Goal: Check status

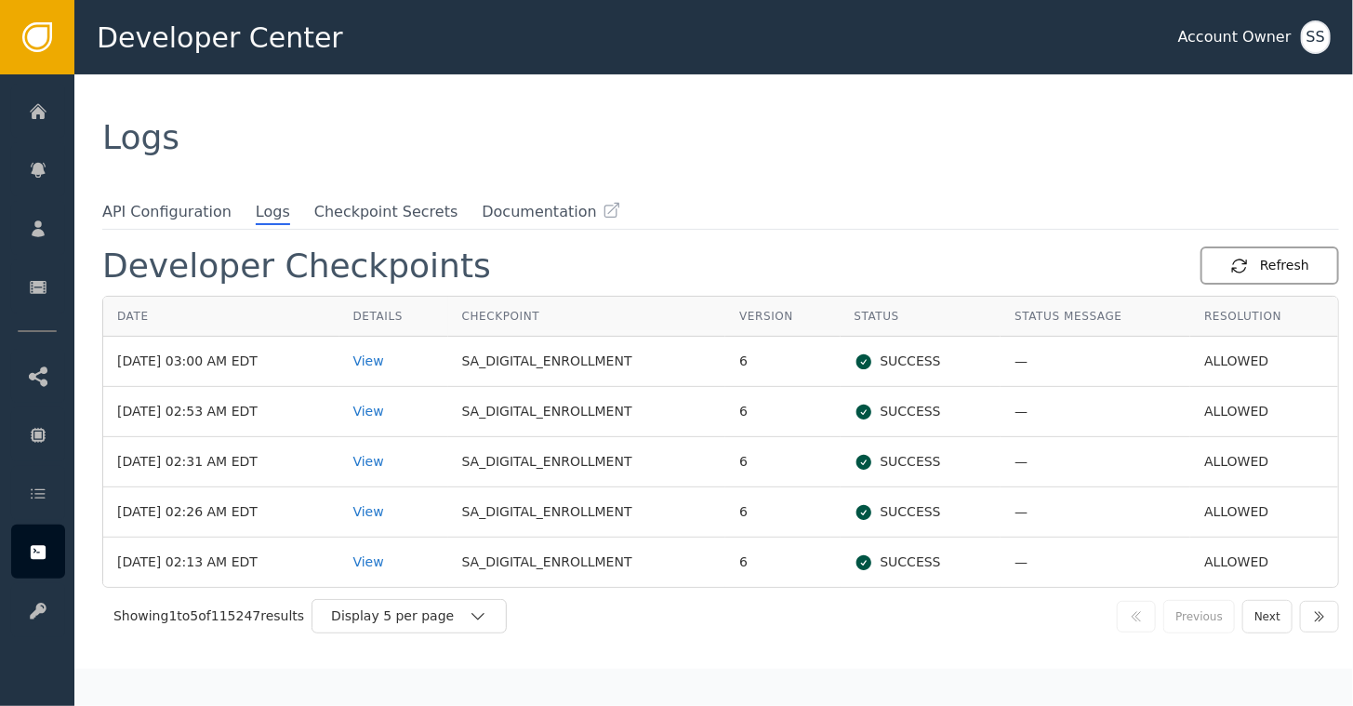
click at [1273, 261] on div "Refresh" at bounding box center [1269, 266] width 79 height 20
click at [1258, 264] on div "Refresh" at bounding box center [1269, 266] width 79 height 20
click at [1257, 271] on div "Refresh" at bounding box center [1269, 266] width 79 height 20
click at [403, 355] on div "View" at bounding box center [393, 361] width 81 height 20
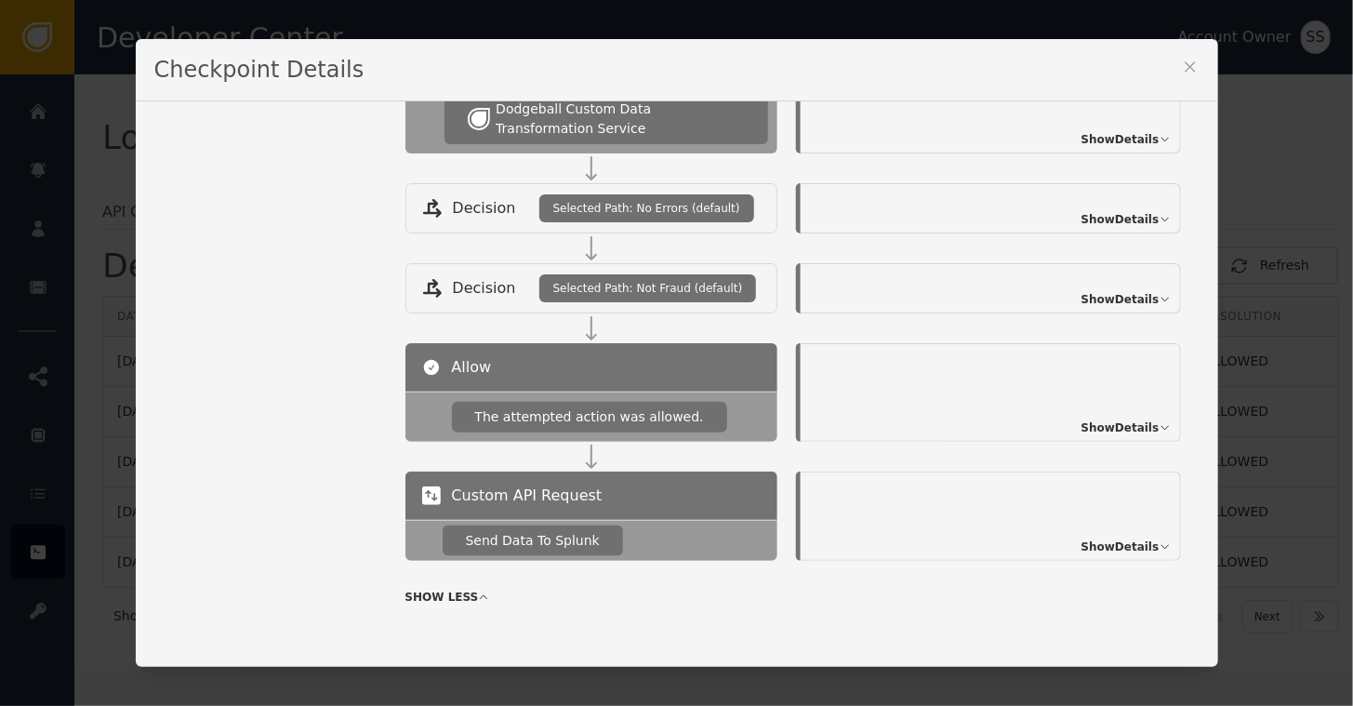
scroll to position [868, 0]
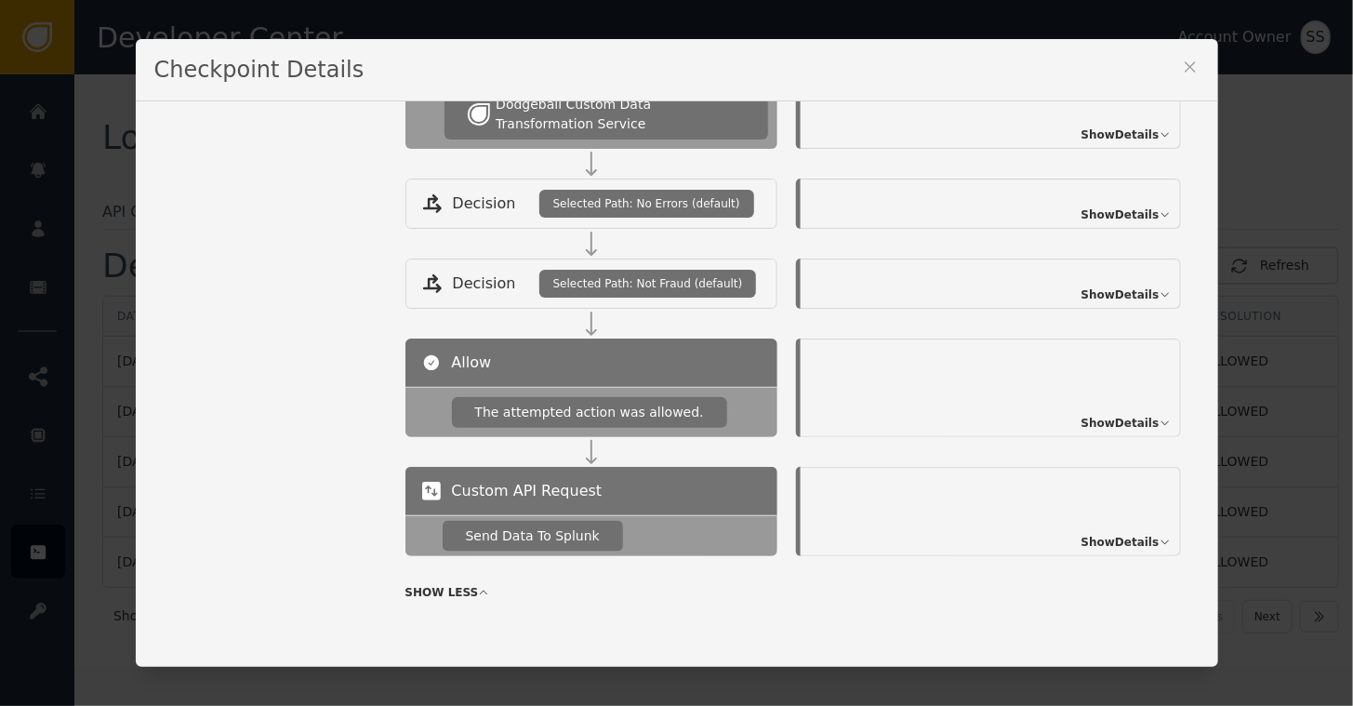
click at [1108, 534] on span "Show Details" at bounding box center [1120, 542] width 78 height 17
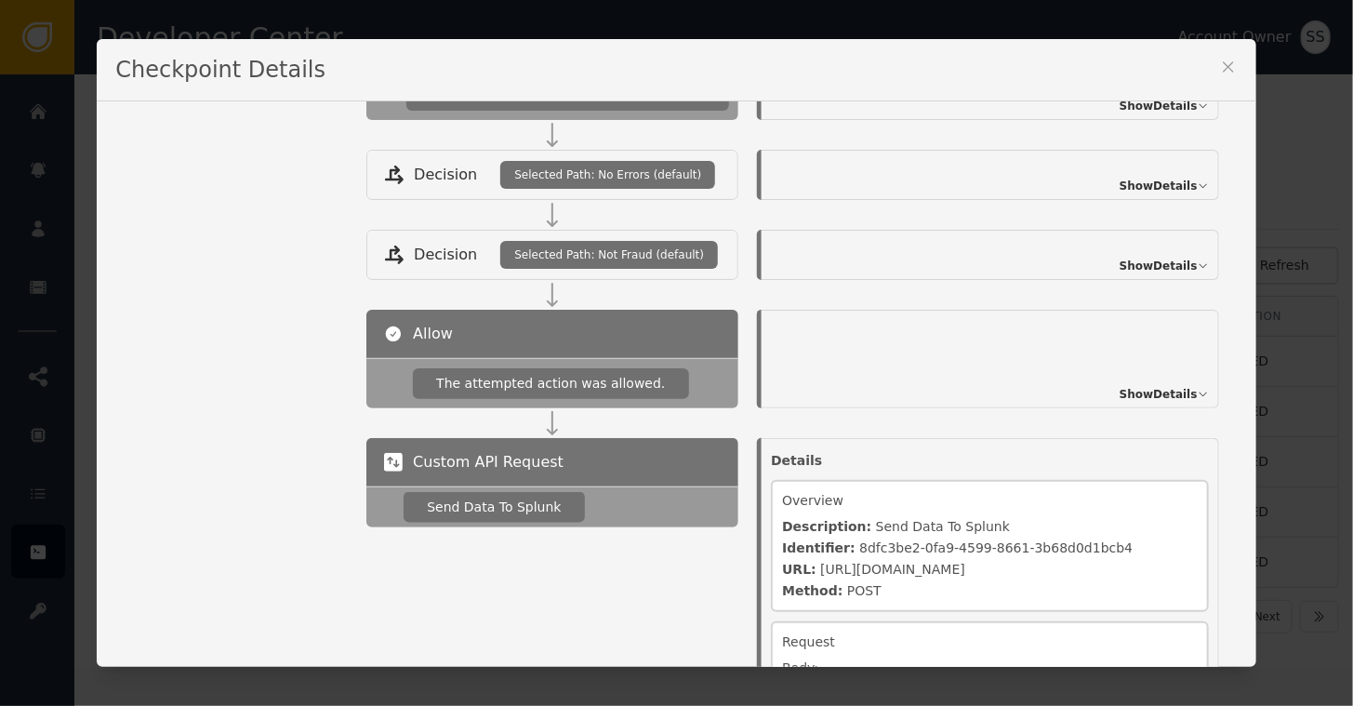
scroll to position [881, 0]
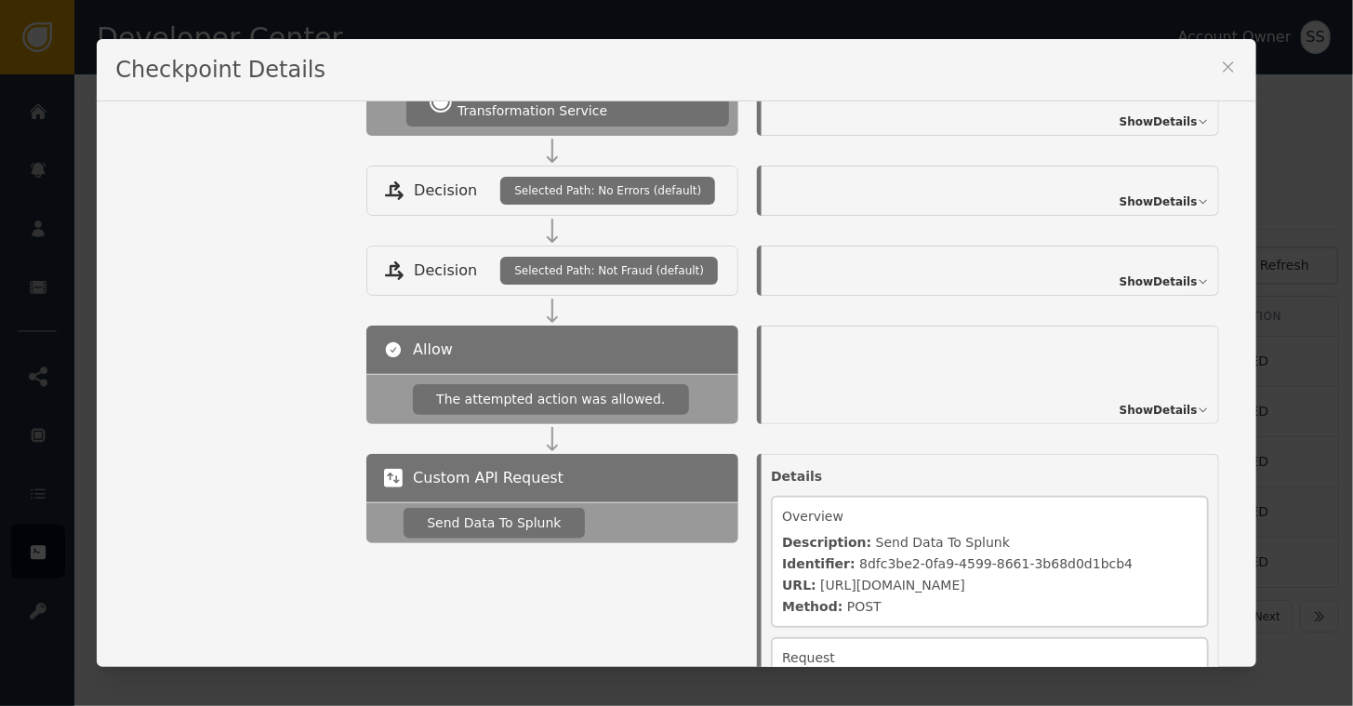
click at [1161, 403] on span "Show Details" at bounding box center [1158, 410] width 78 height 17
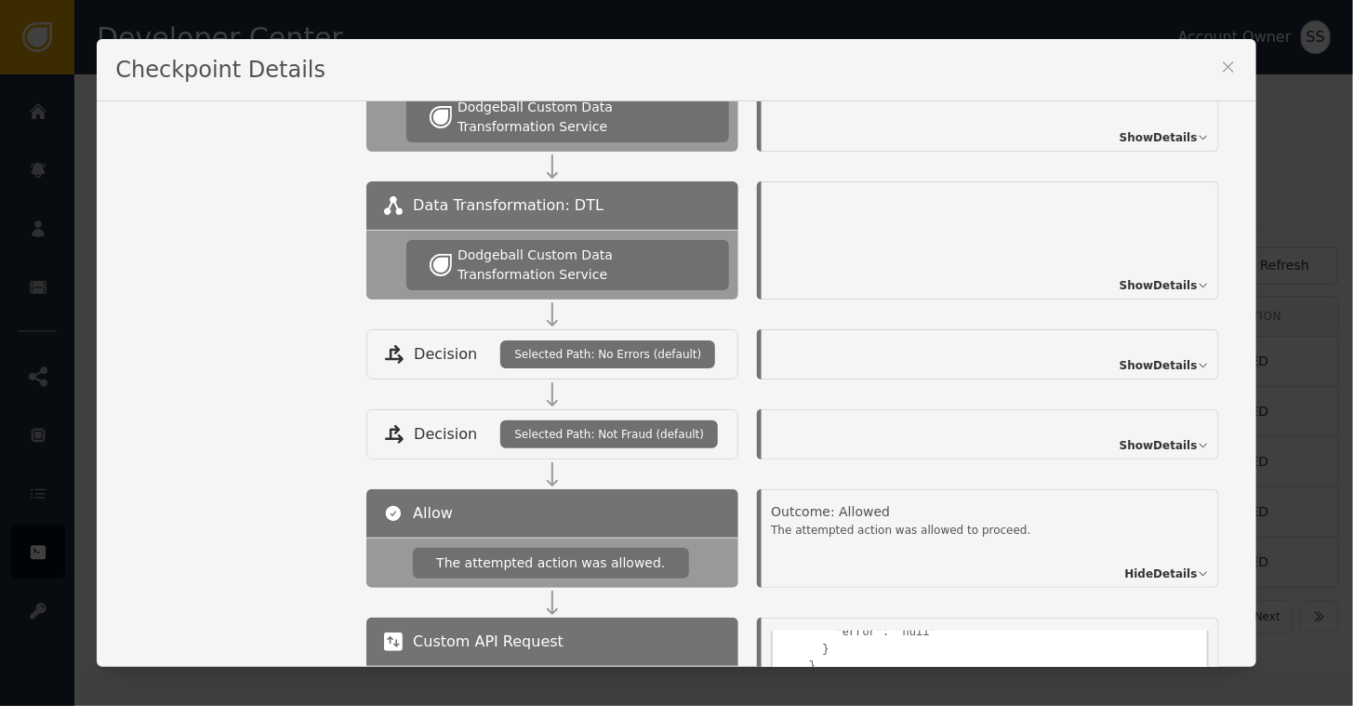
scroll to position [714, 0]
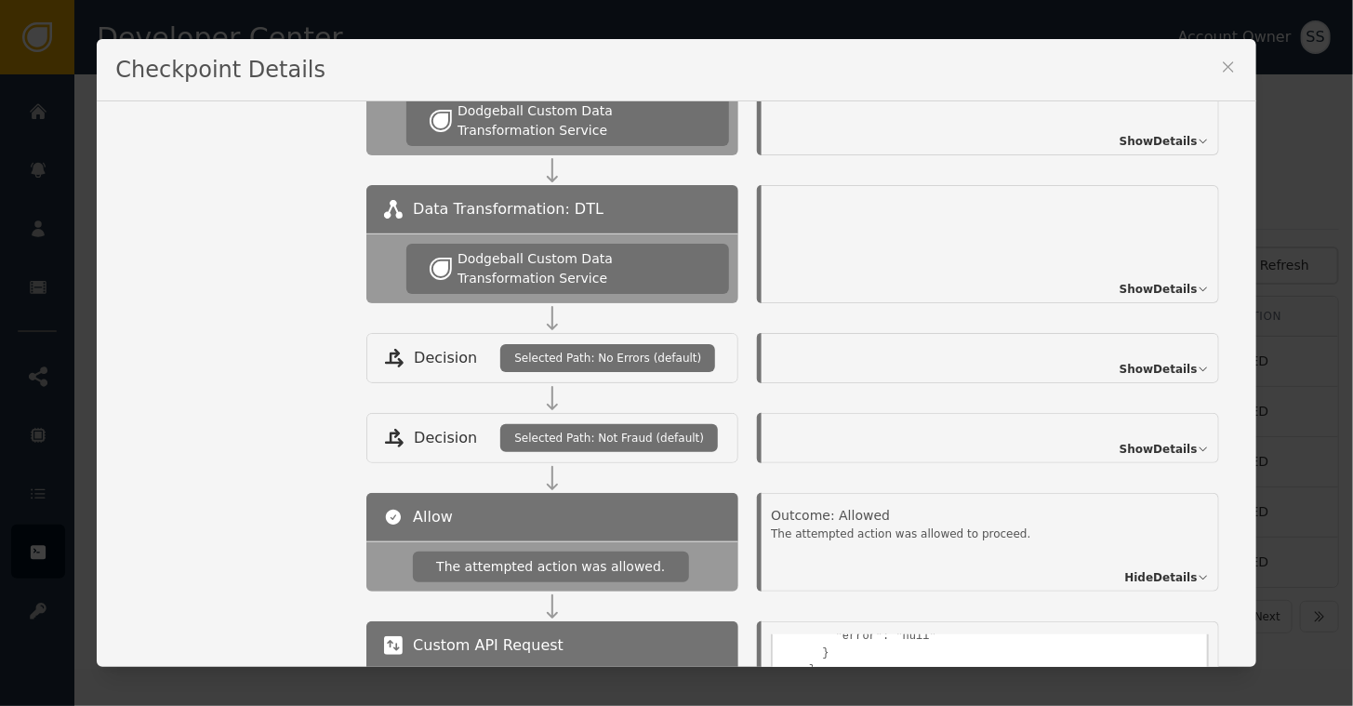
click at [1159, 281] on span "Show Details" at bounding box center [1158, 289] width 78 height 17
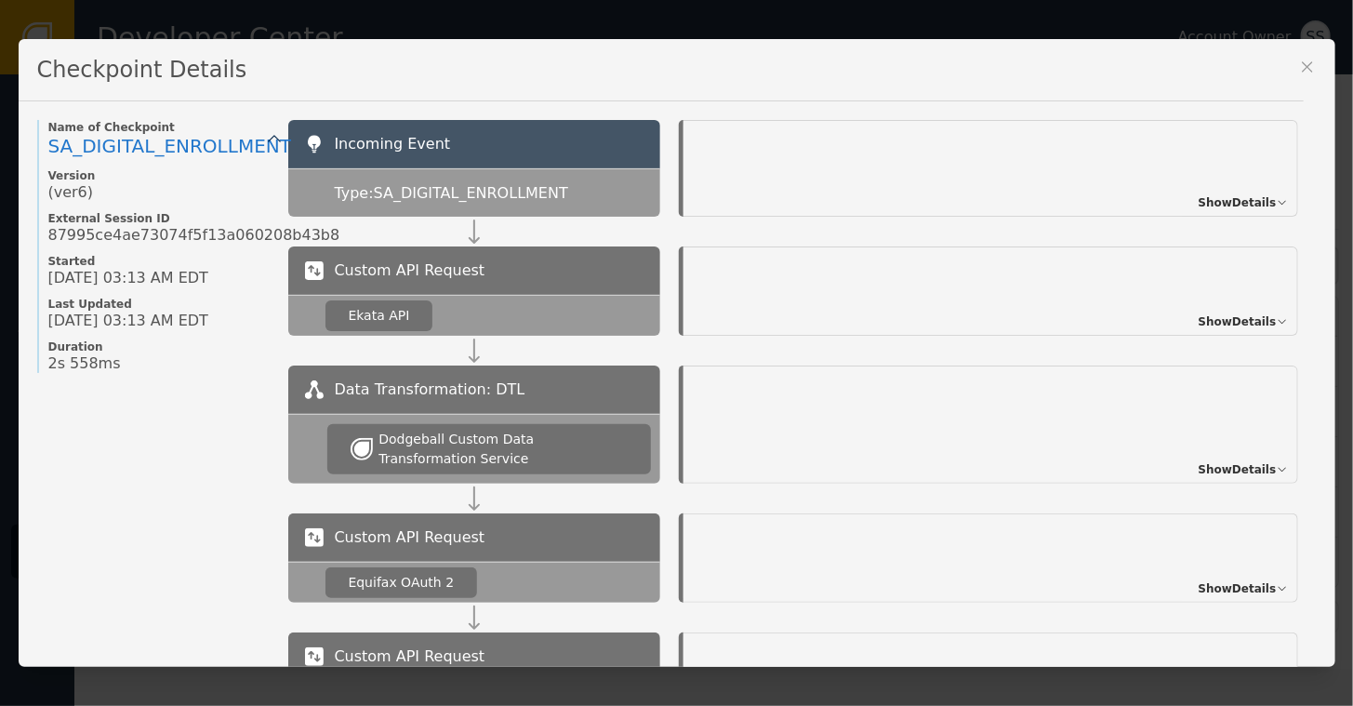
scroll to position [38, 0]
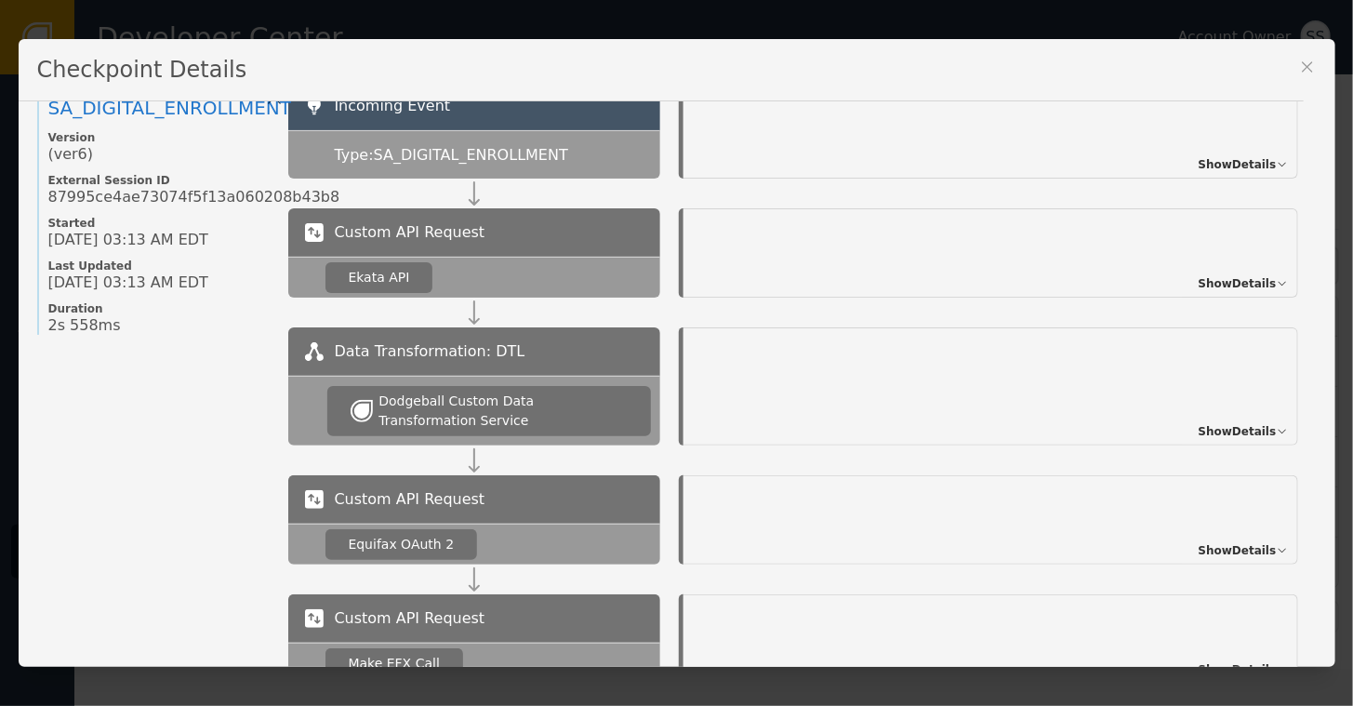
click at [1239, 282] on span "Show Details" at bounding box center [1237, 283] width 78 height 17
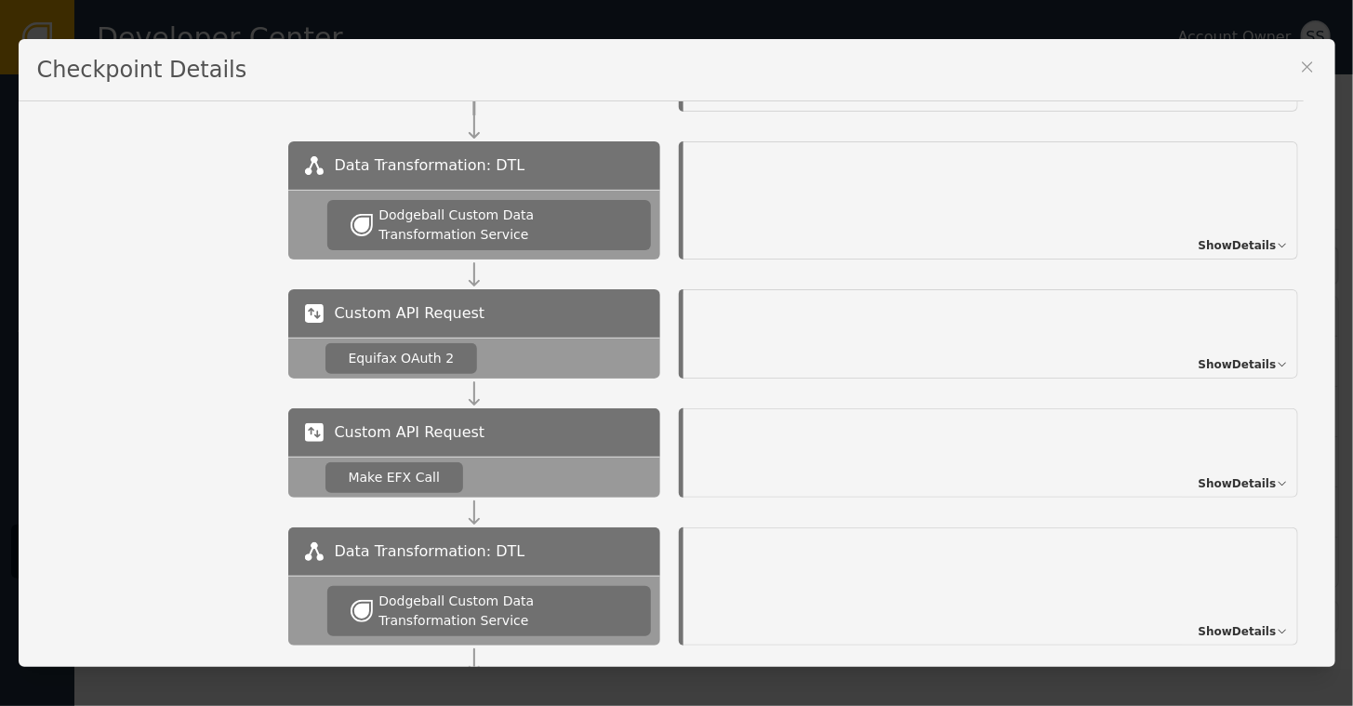
scroll to position [620, 0]
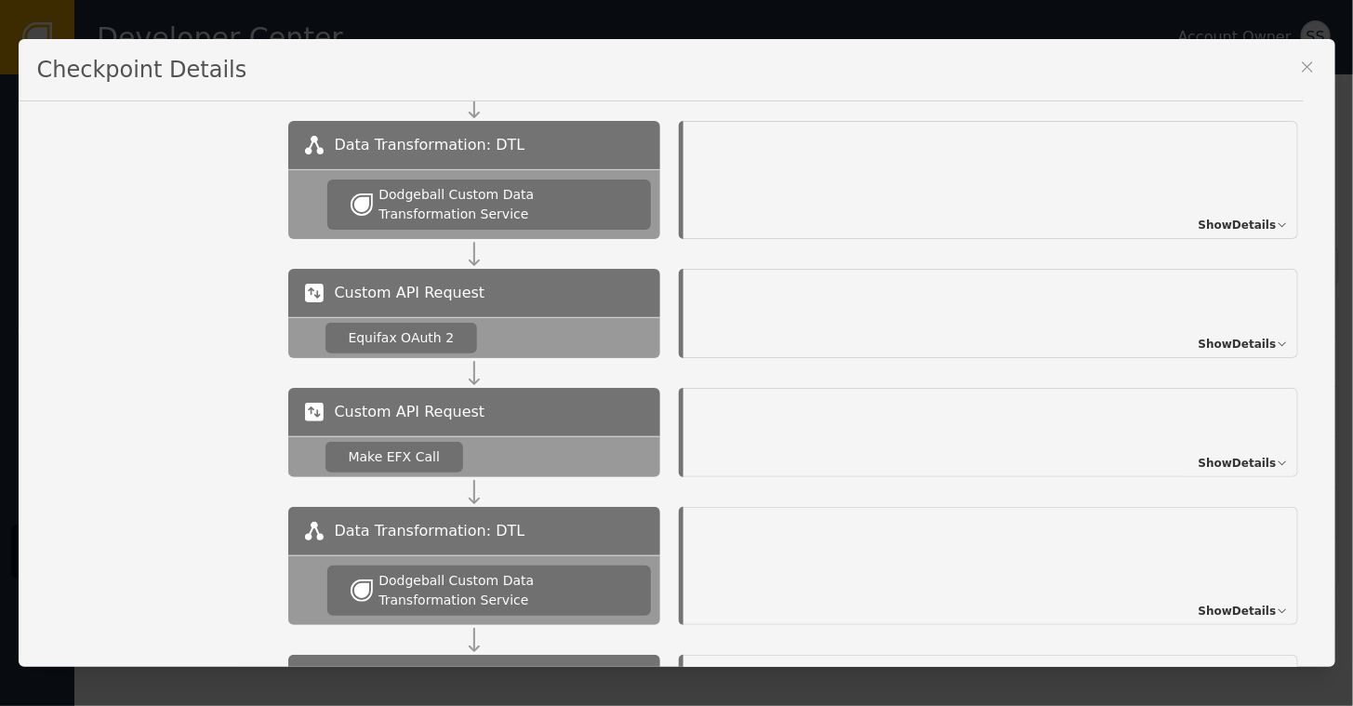
click at [1245, 338] on span "Show Details" at bounding box center [1237, 344] width 78 height 17
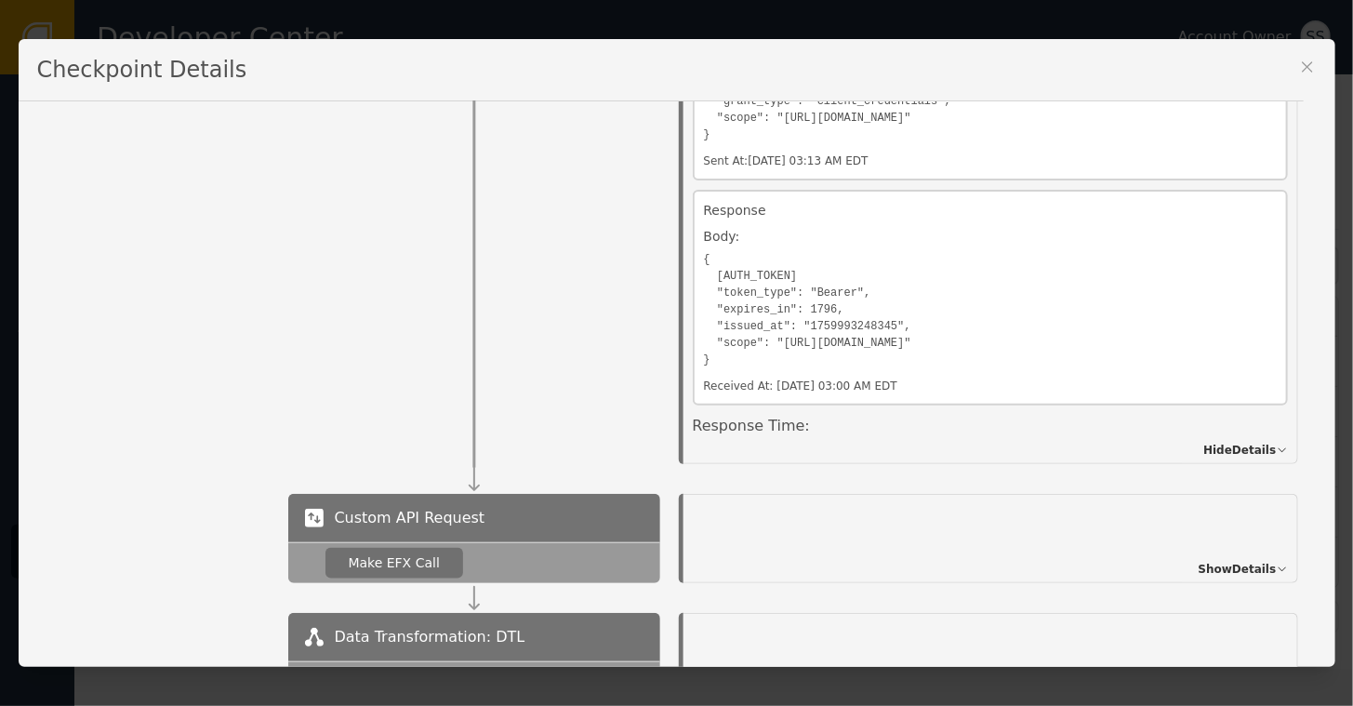
scroll to position [205, 0]
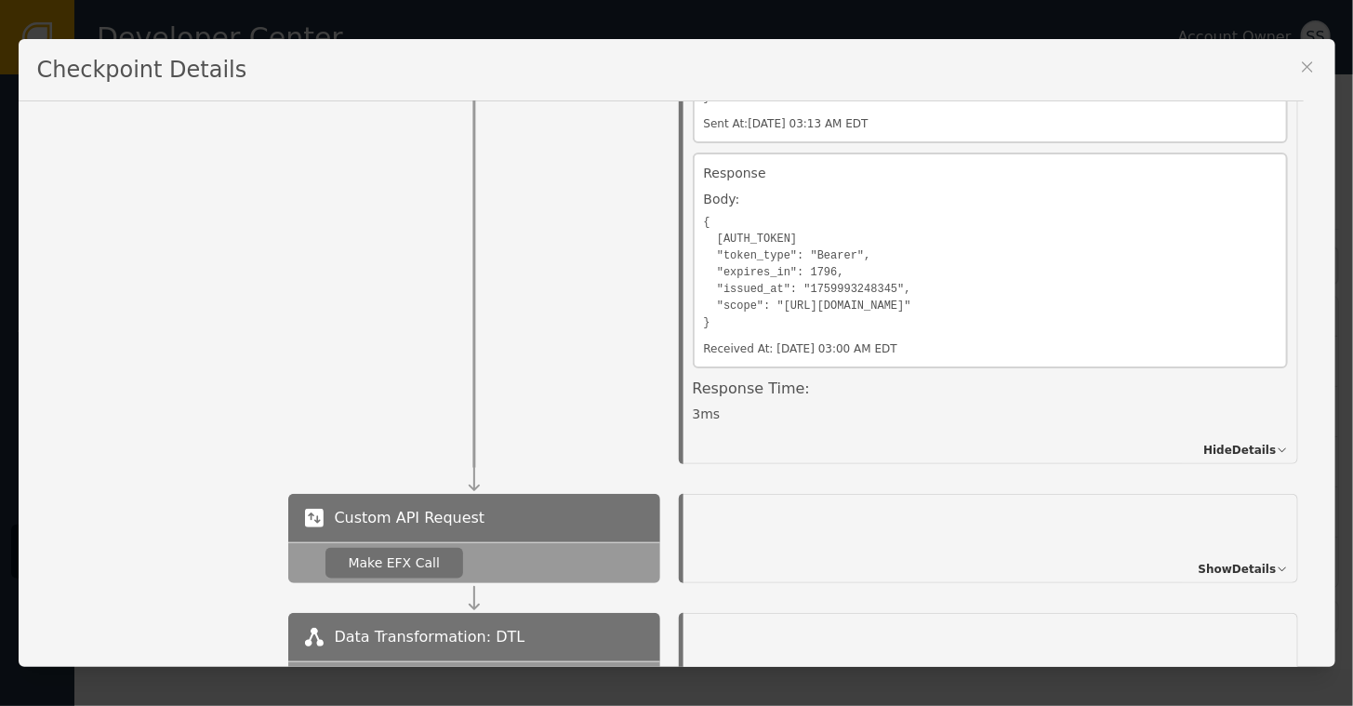
click at [1236, 570] on span "Show Details" at bounding box center [1237, 569] width 78 height 17
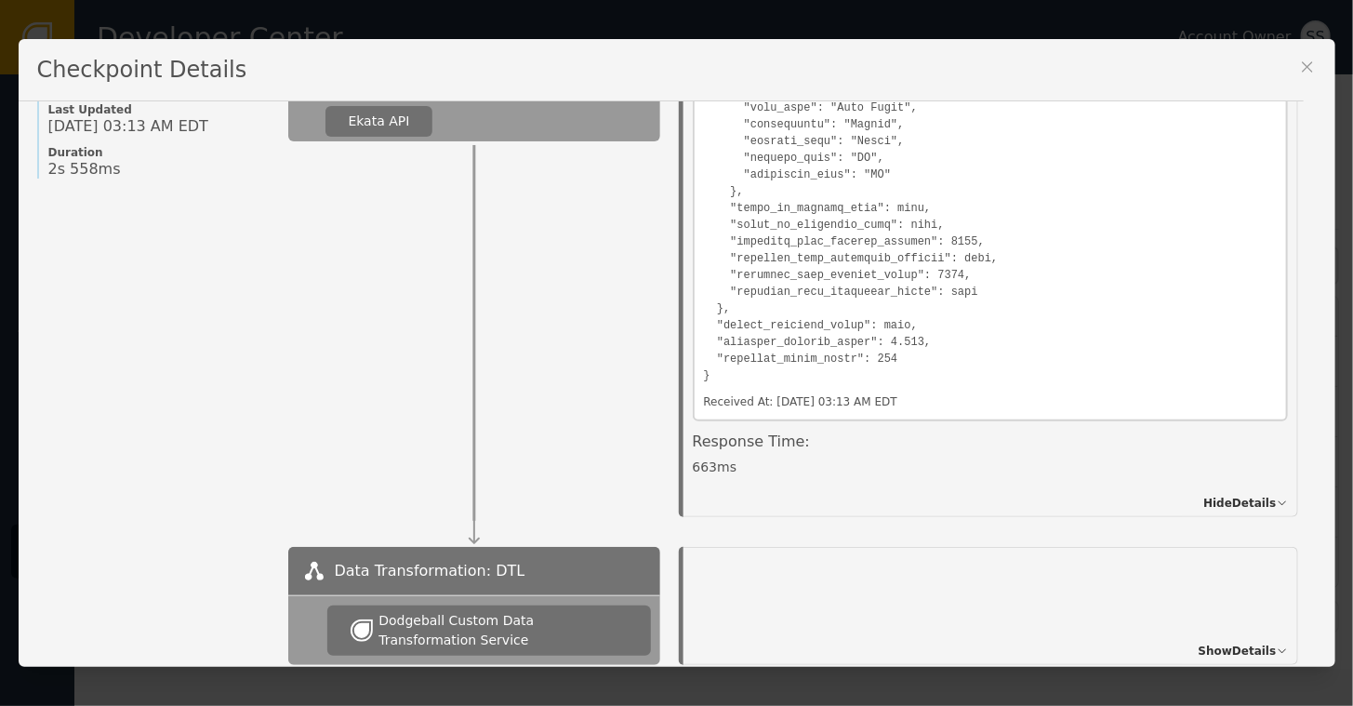
scroll to position [101, 0]
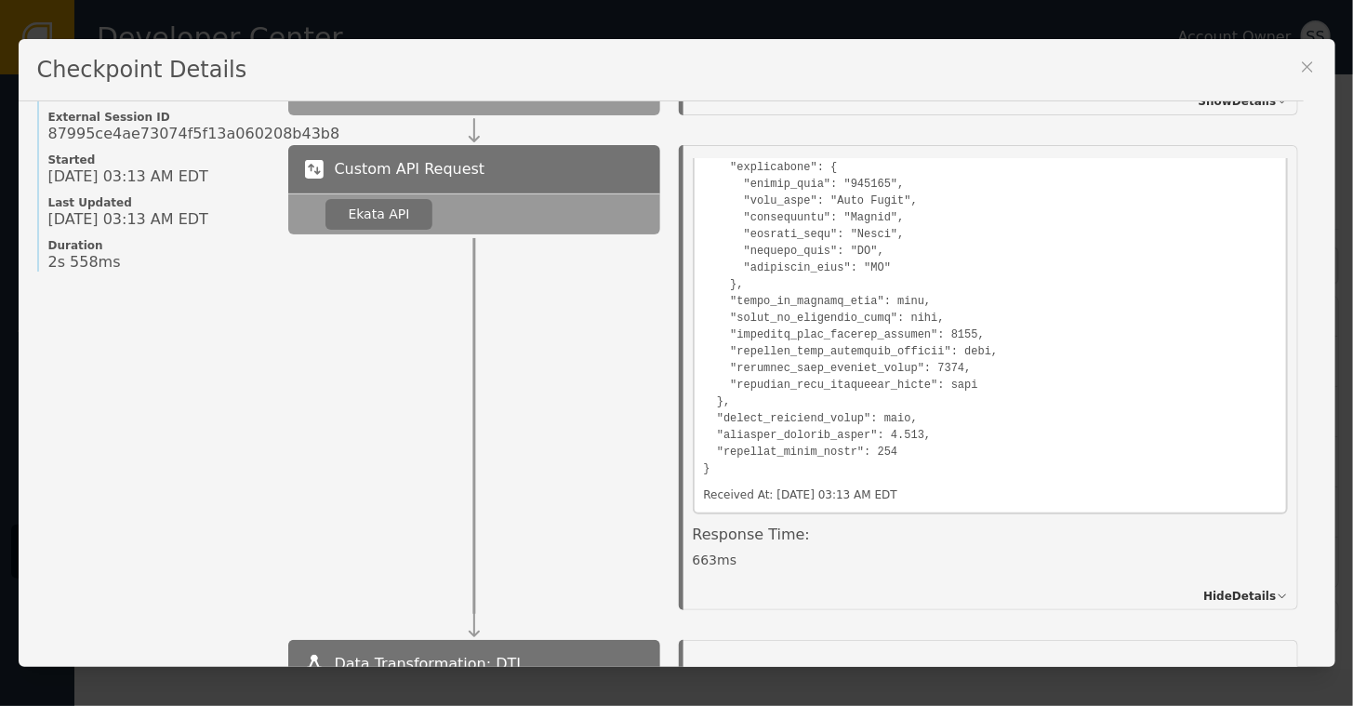
click at [1309, 64] on icon at bounding box center [1307, 67] width 10 height 10
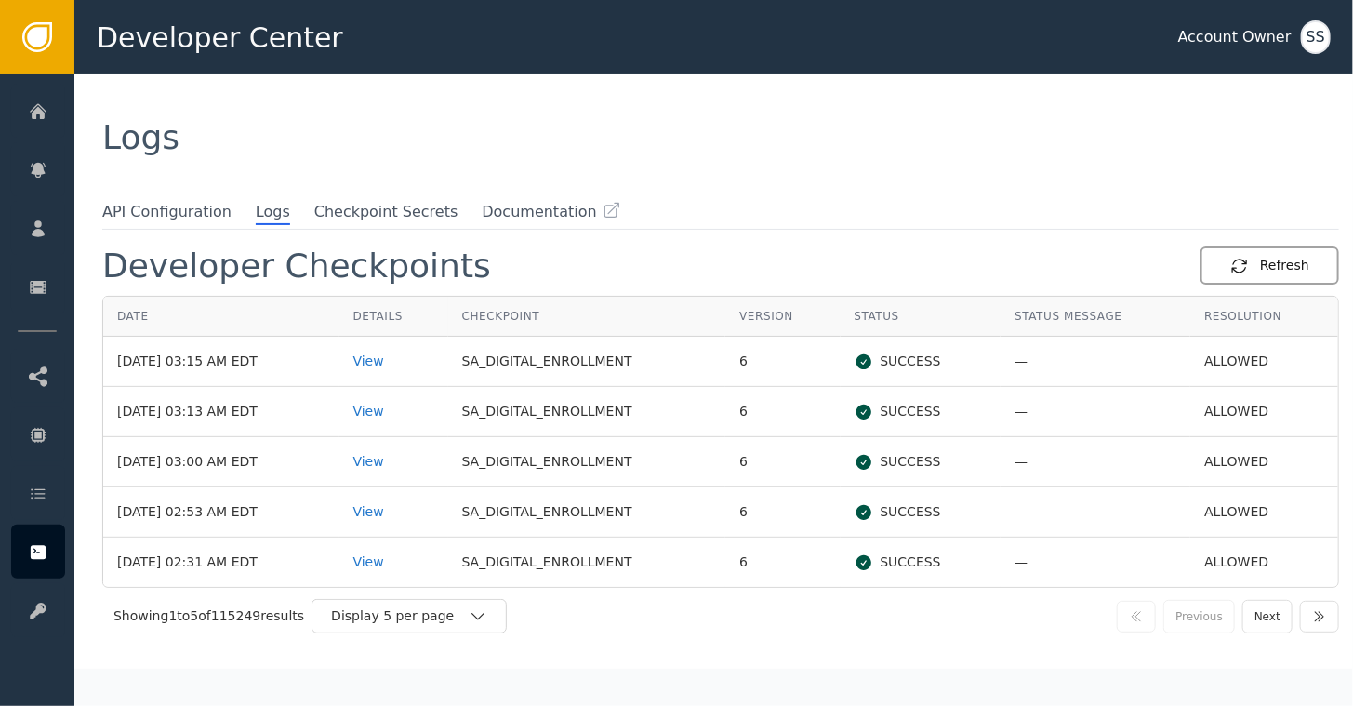
click at [1250, 262] on div "Refresh" at bounding box center [1269, 266] width 79 height 20
click at [388, 358] on div "View" at bounding box center [393, 361] width 81 height 20
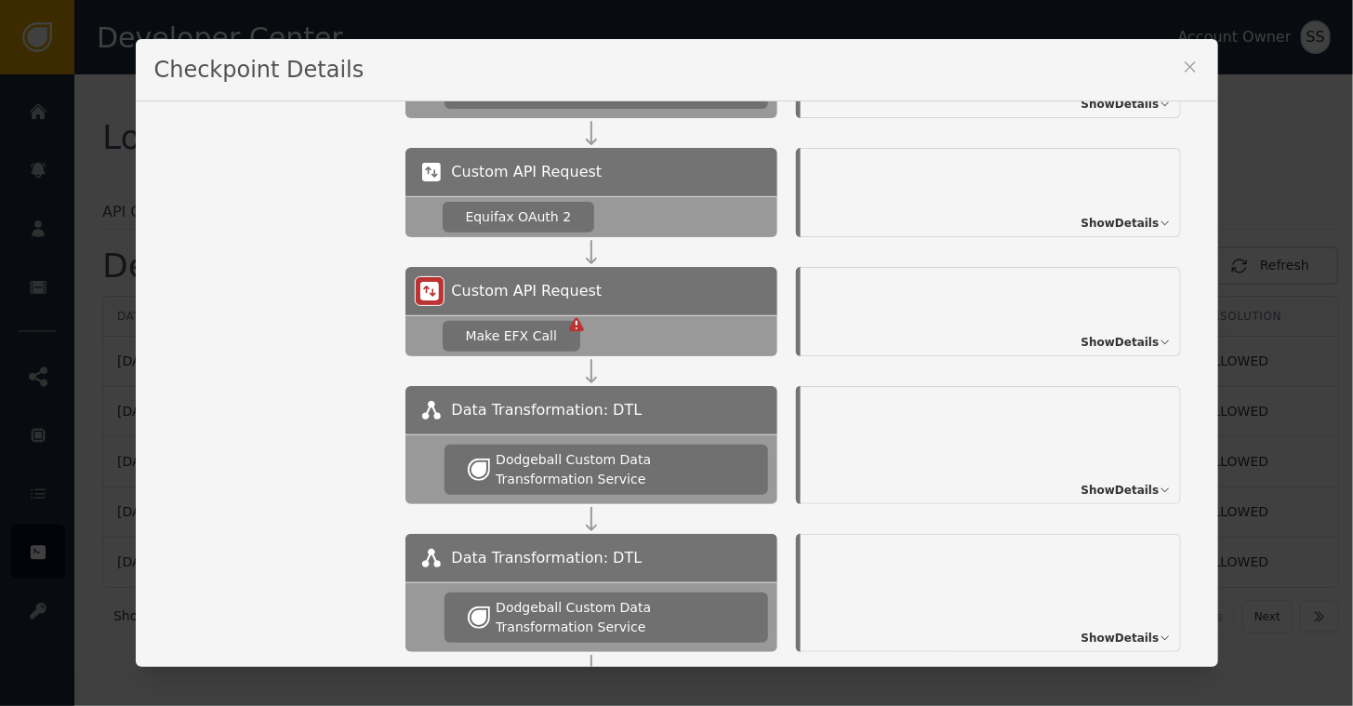
scroll to position [361, 0]
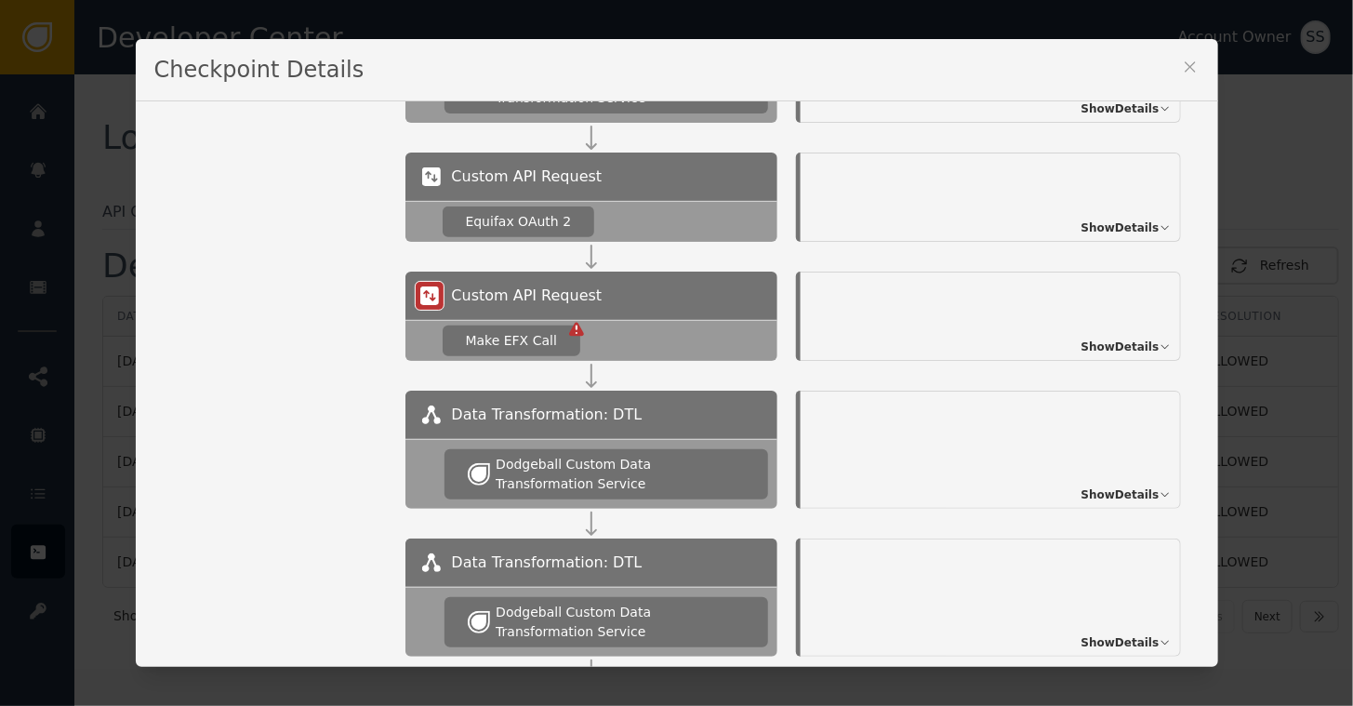
click at [1101, 348] on span "Show Details" at bounding box center [1120, 346] width 78 height 17
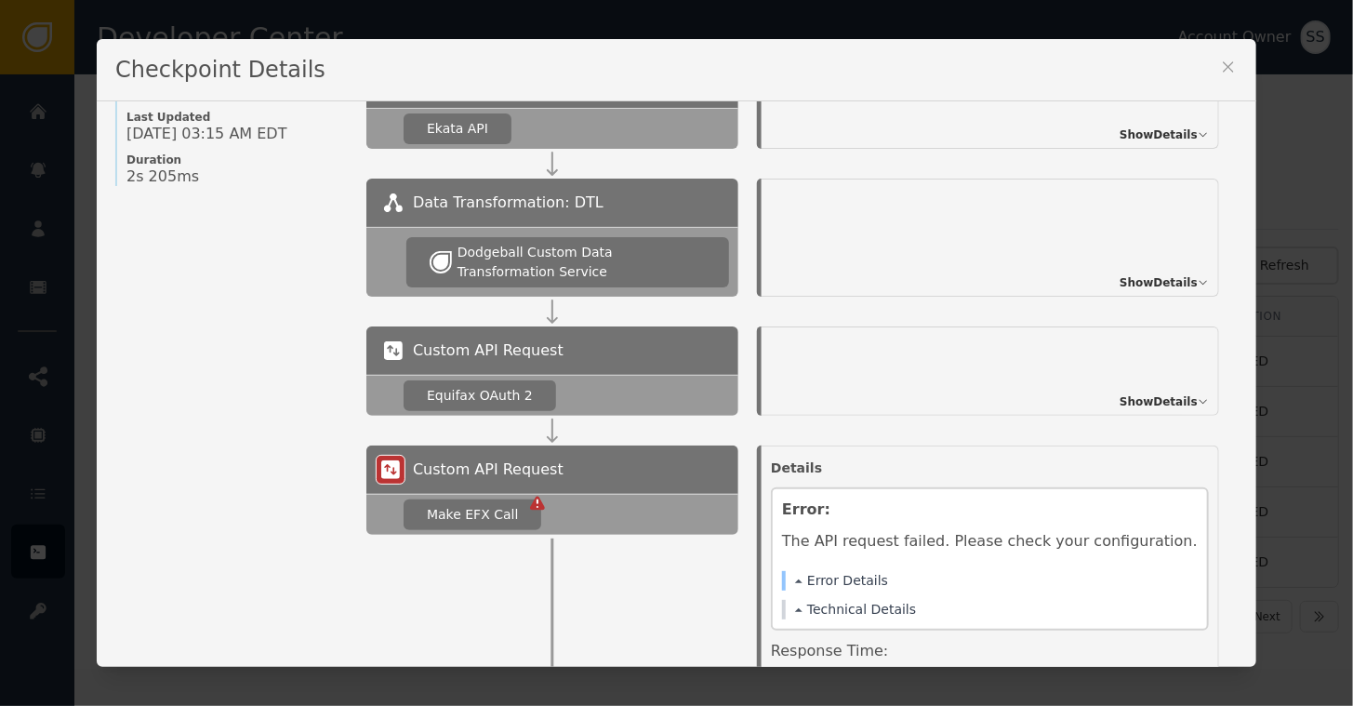
scroll to position [180, 0]
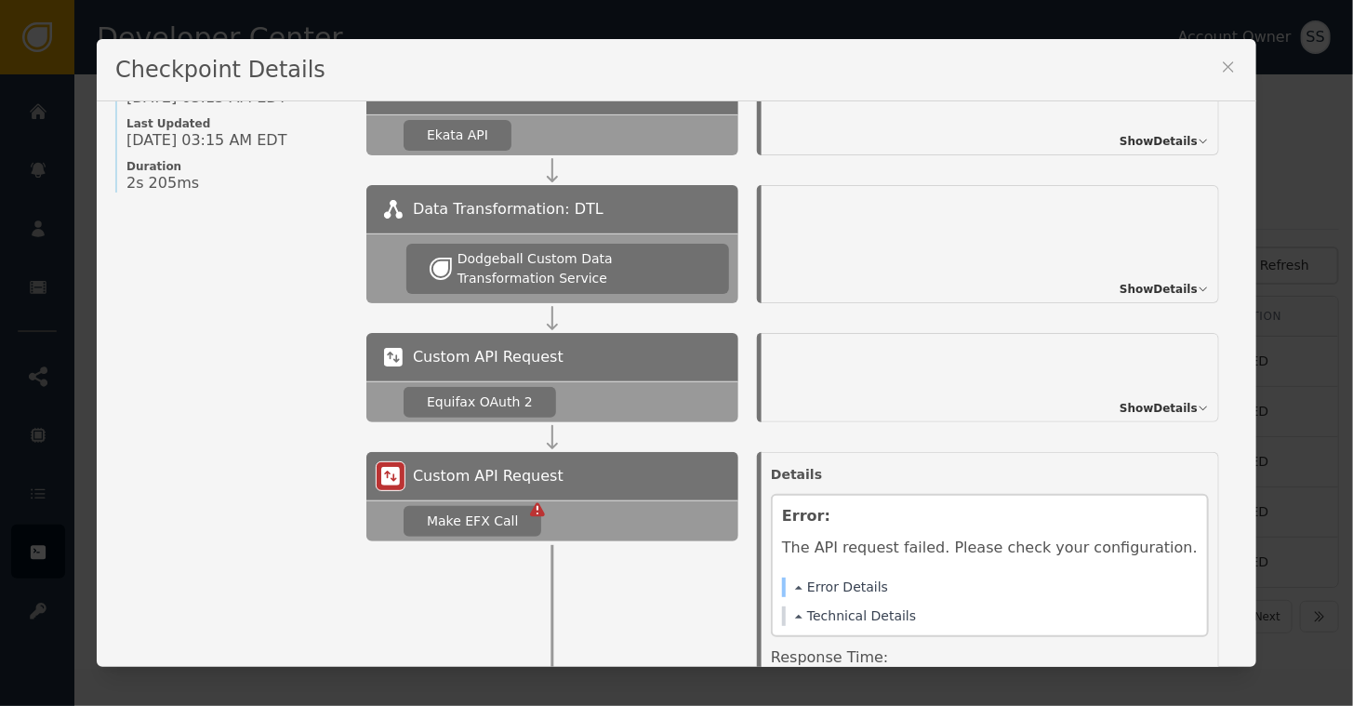
click at [1135, 403] on span "Show Details" at bounding box center [1158, 408] width 78 height 17
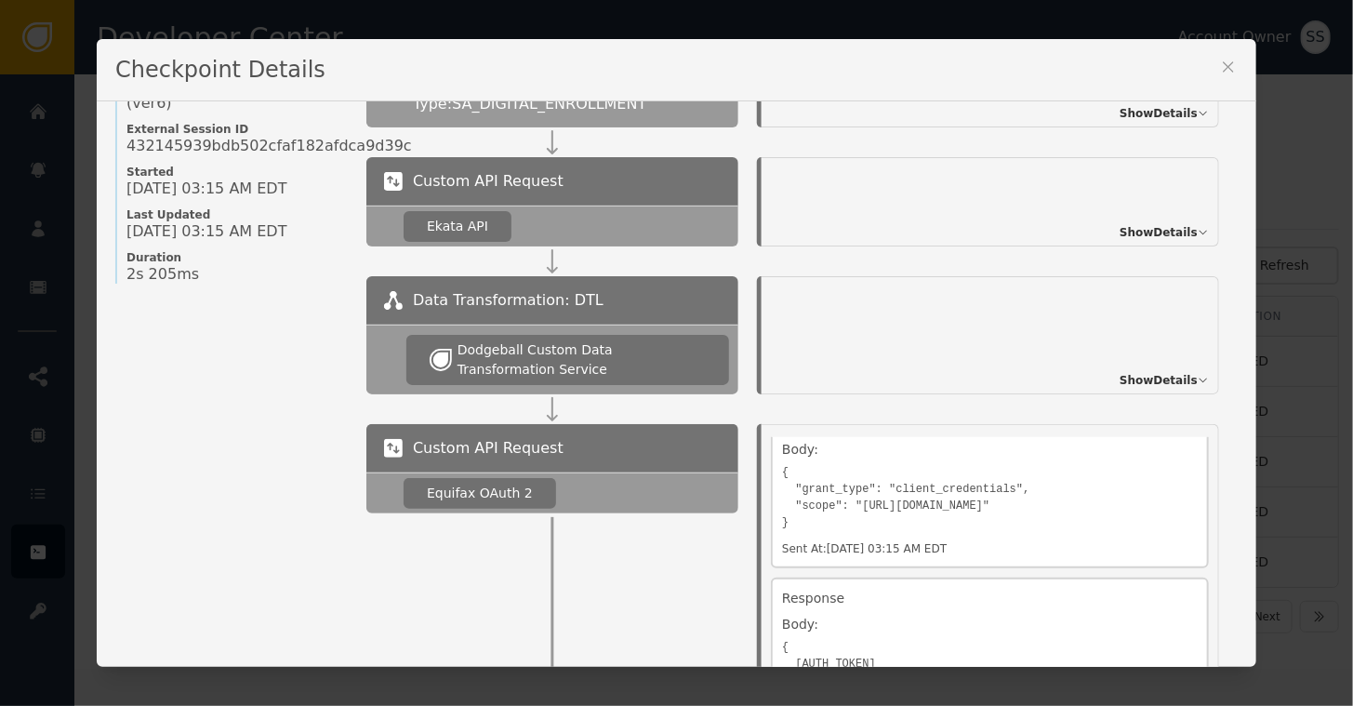
scroll to position [0, 0]
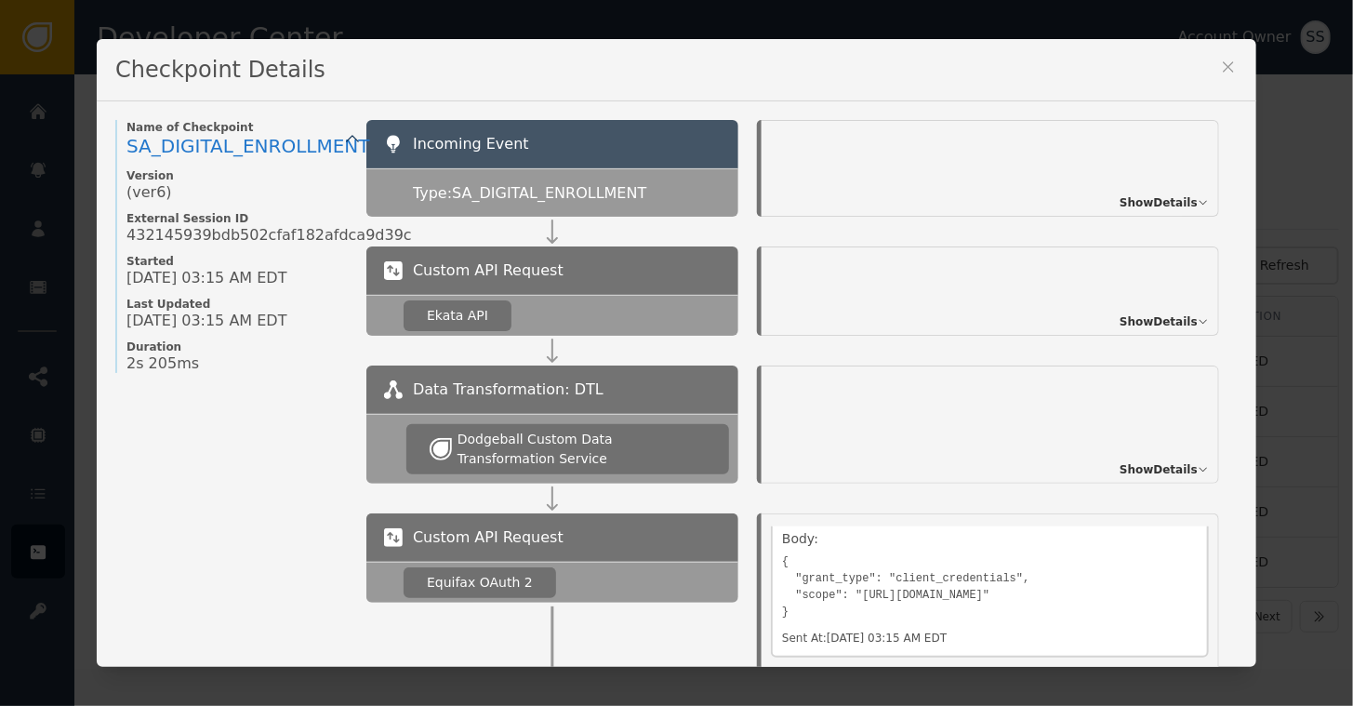
click at [1134, 322] on span "Show Details" at bounding box center [1158, 321] width 78 height 17
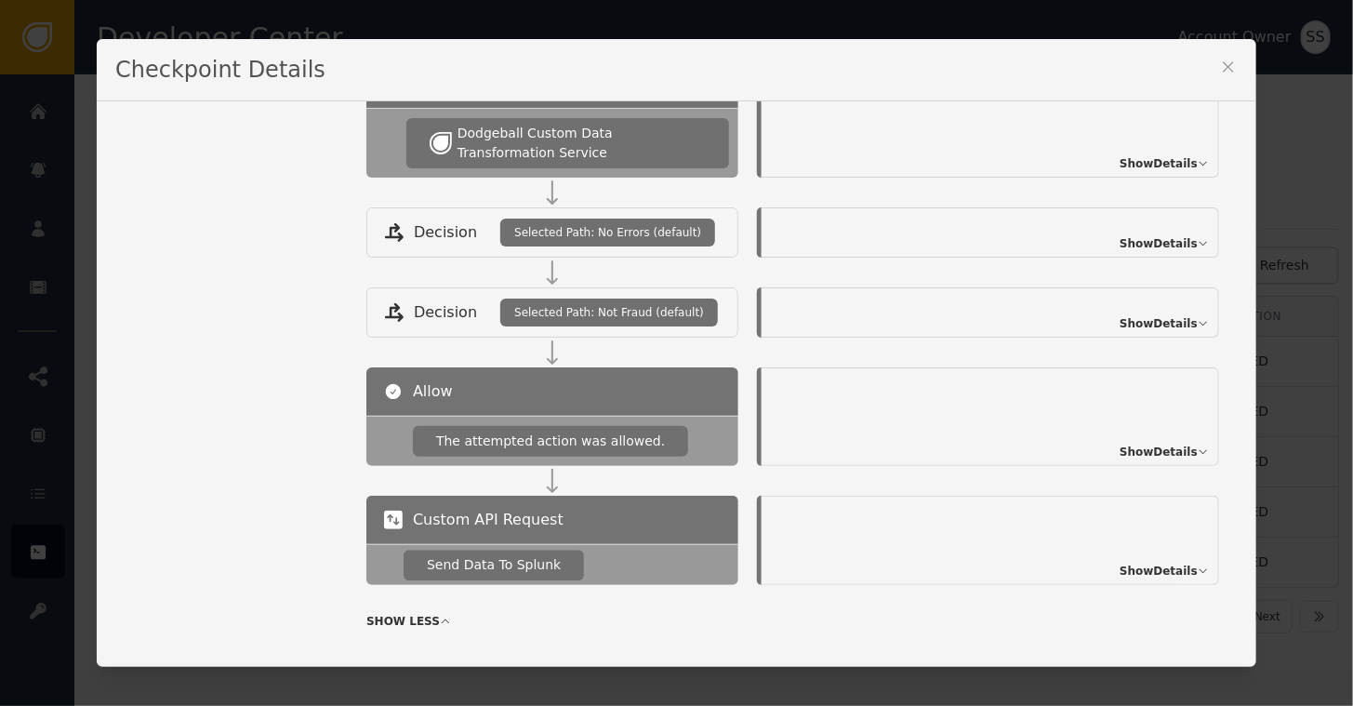
scroll to position [1814, 0]
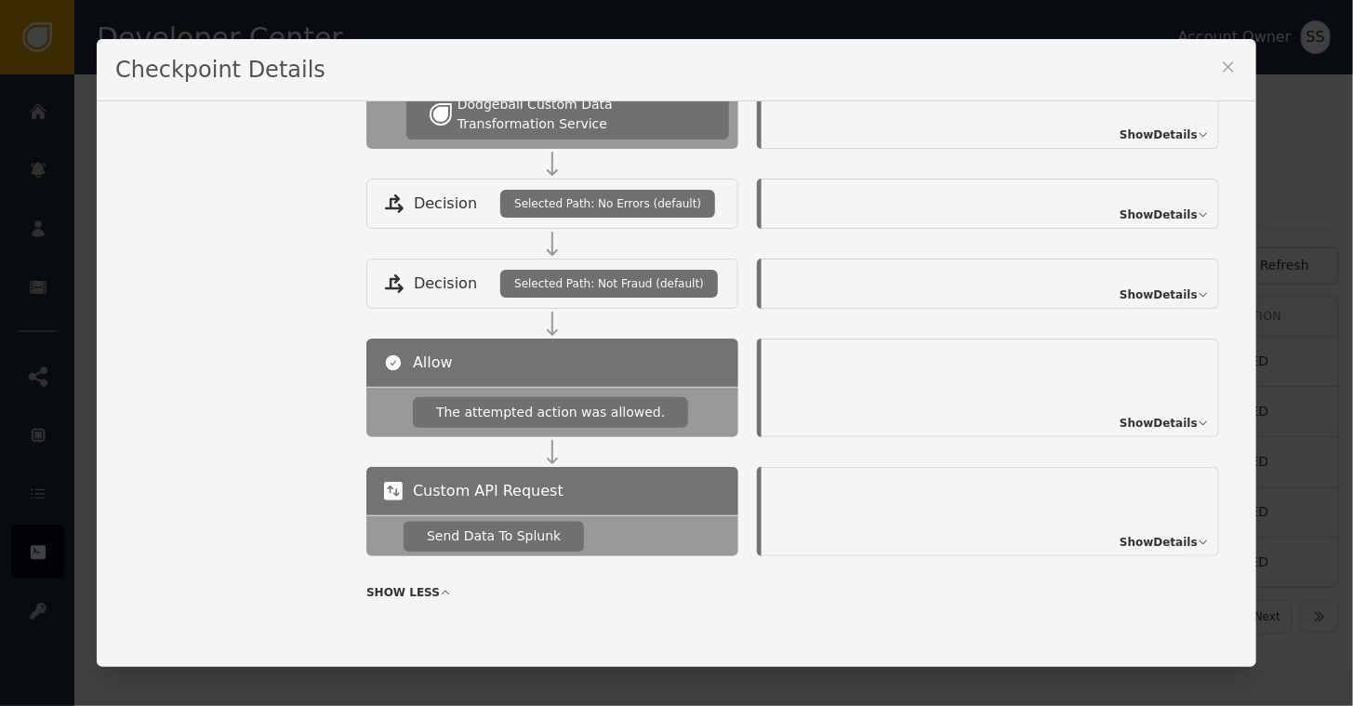
click at [1144, 534] on span "Show Details" at bounding box center [1158, 542] width 78 height 17
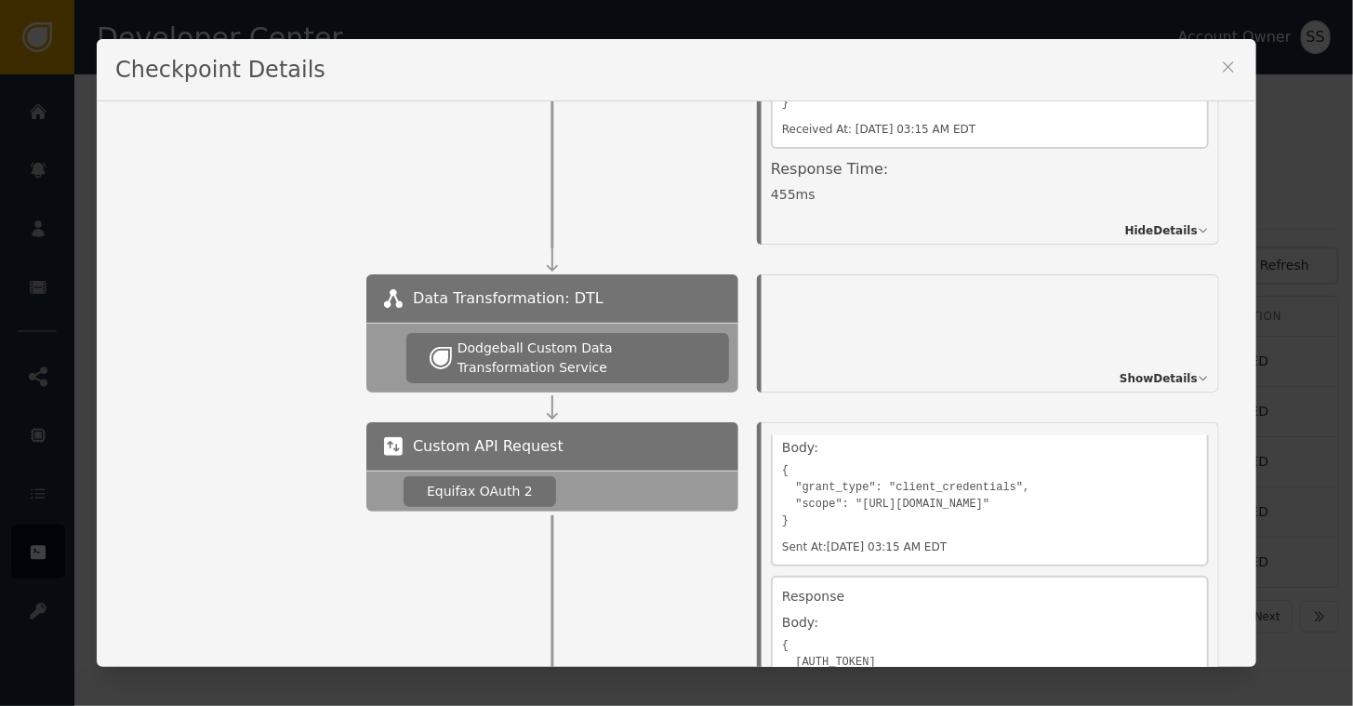
scroll to position [470, 0]
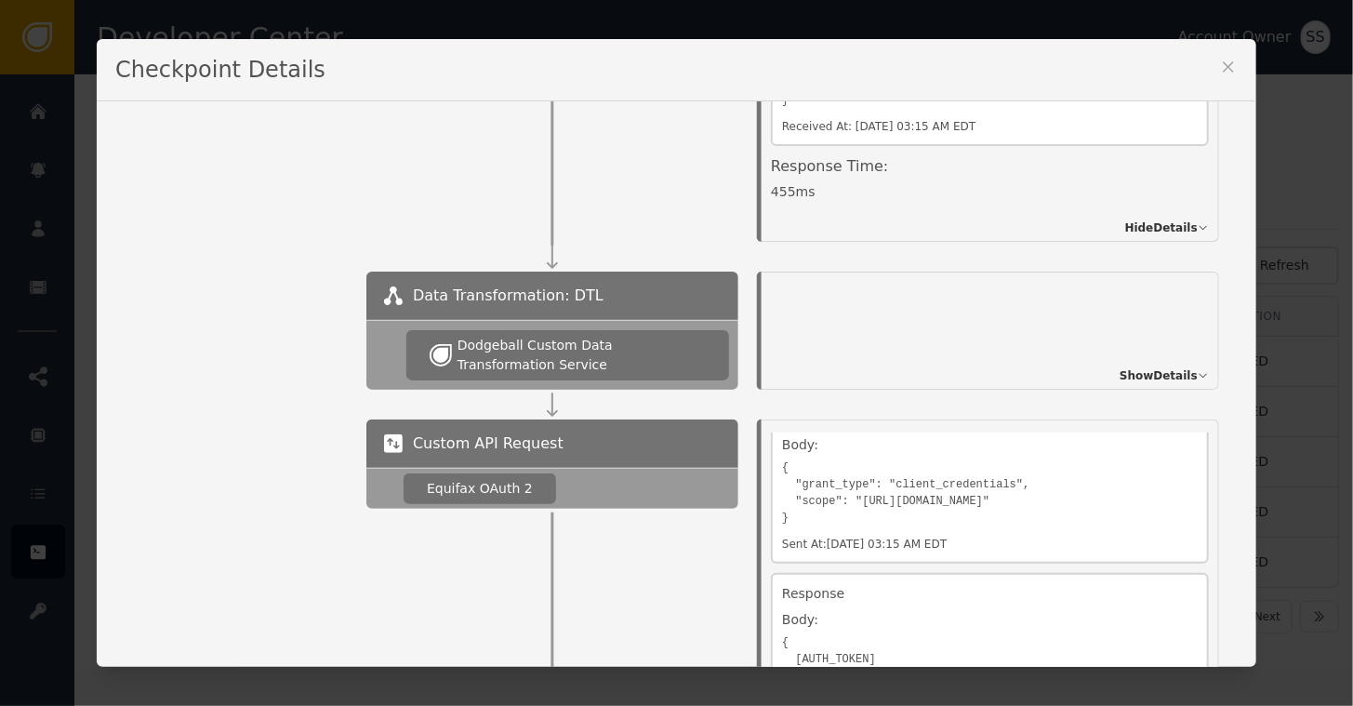
click at [1143, 375] on span "Show Details" at bounding box center [1158, 375] width 78 height 17
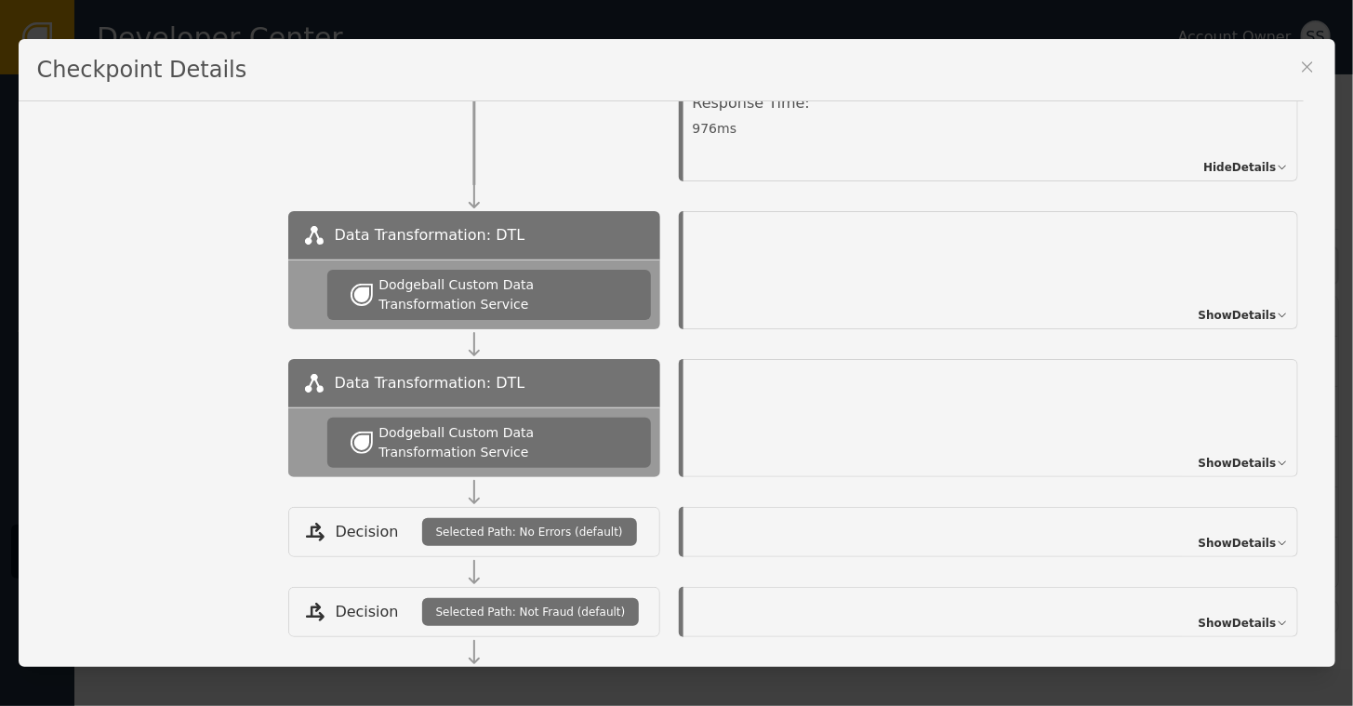
scroll to position [1839, 0]
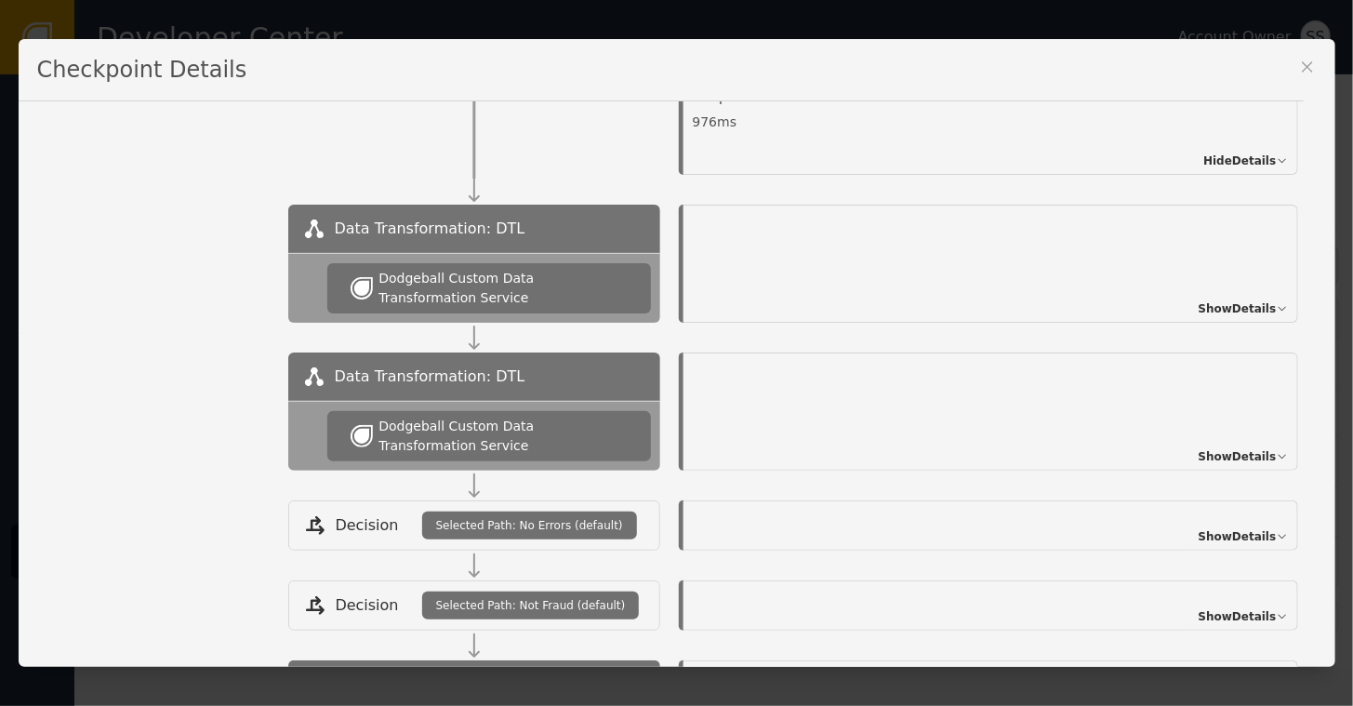
click at [1234, 451] on span "Show Details" at bounding box center [1237, 456] width 78 height 17
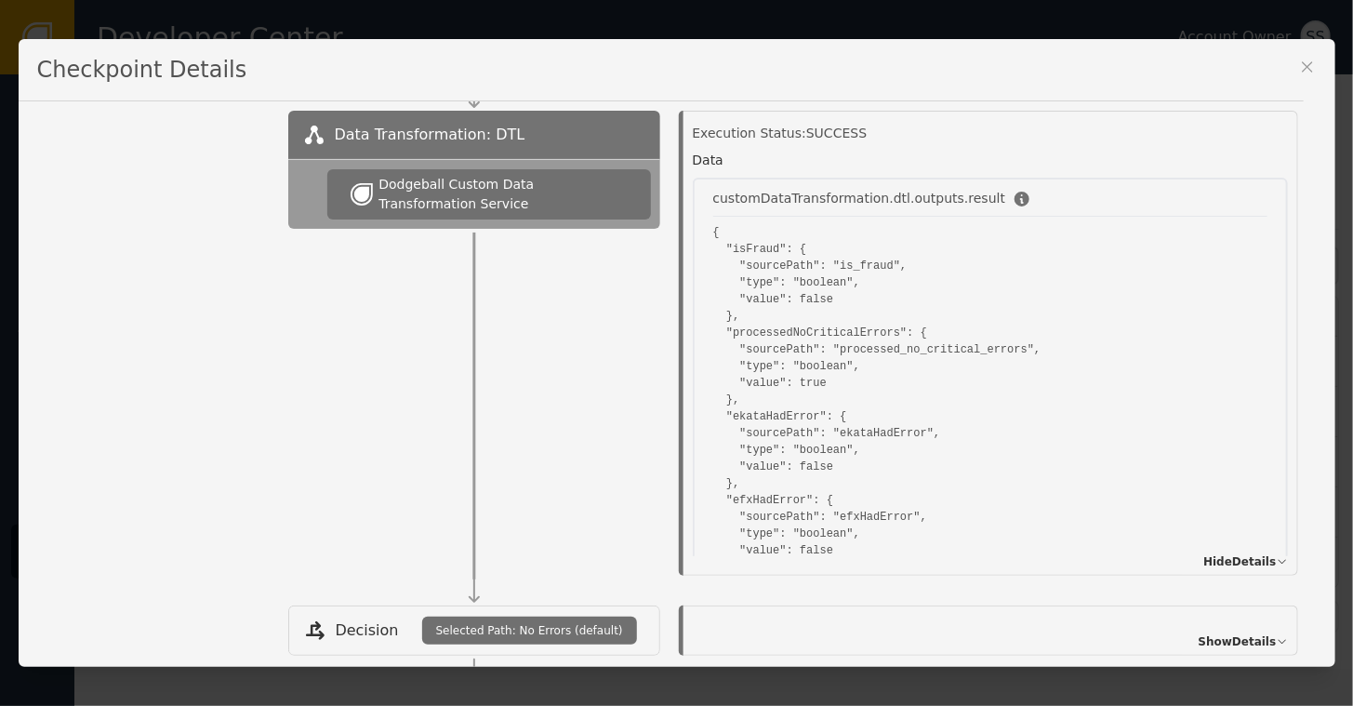
scroll to position [2060, 0]
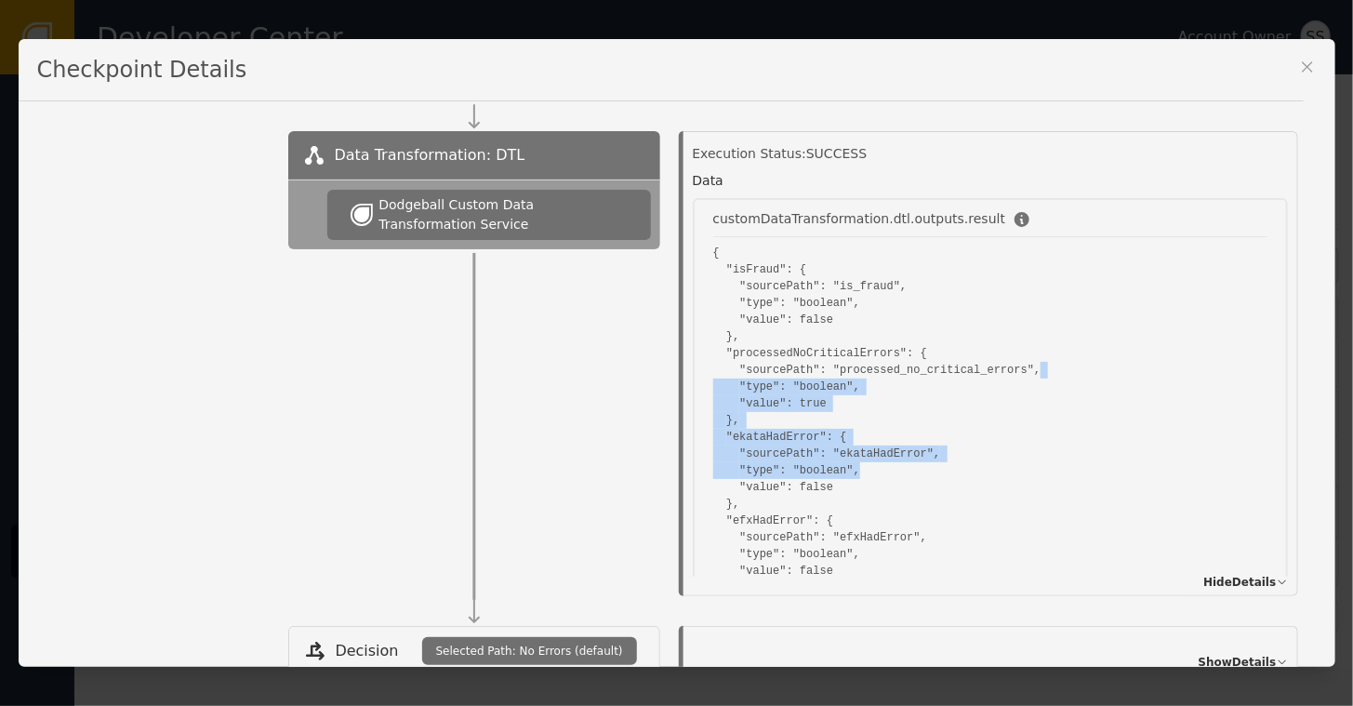
drag, startPoint x: 1280, startPoint y: 357, endPoint x: 1292, endPoint y: 450, distance: 93.8
click at [1292, 450] on div "Execution Status: SUCCESS Data customDataTransformation.dtl.outputs.result { "i…" at bounding box center [988, 363] width 656 height 465
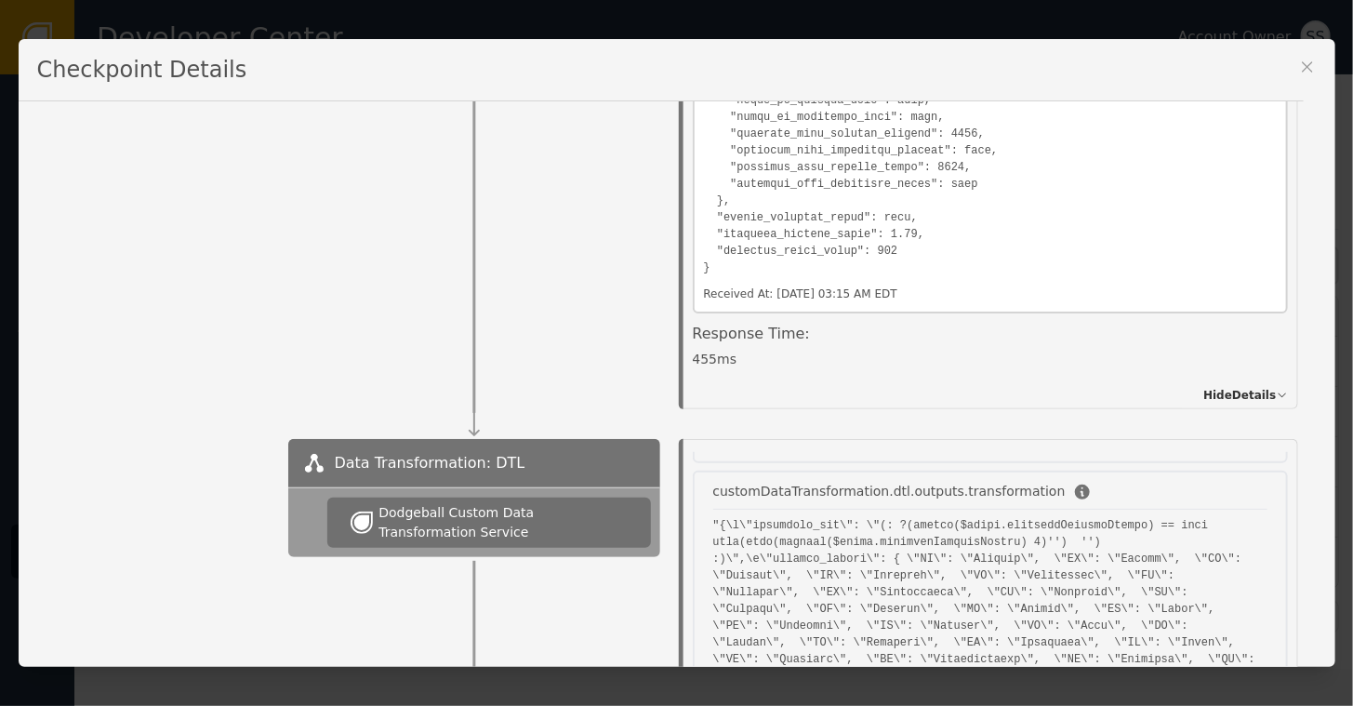
scroll to position [0, 0]
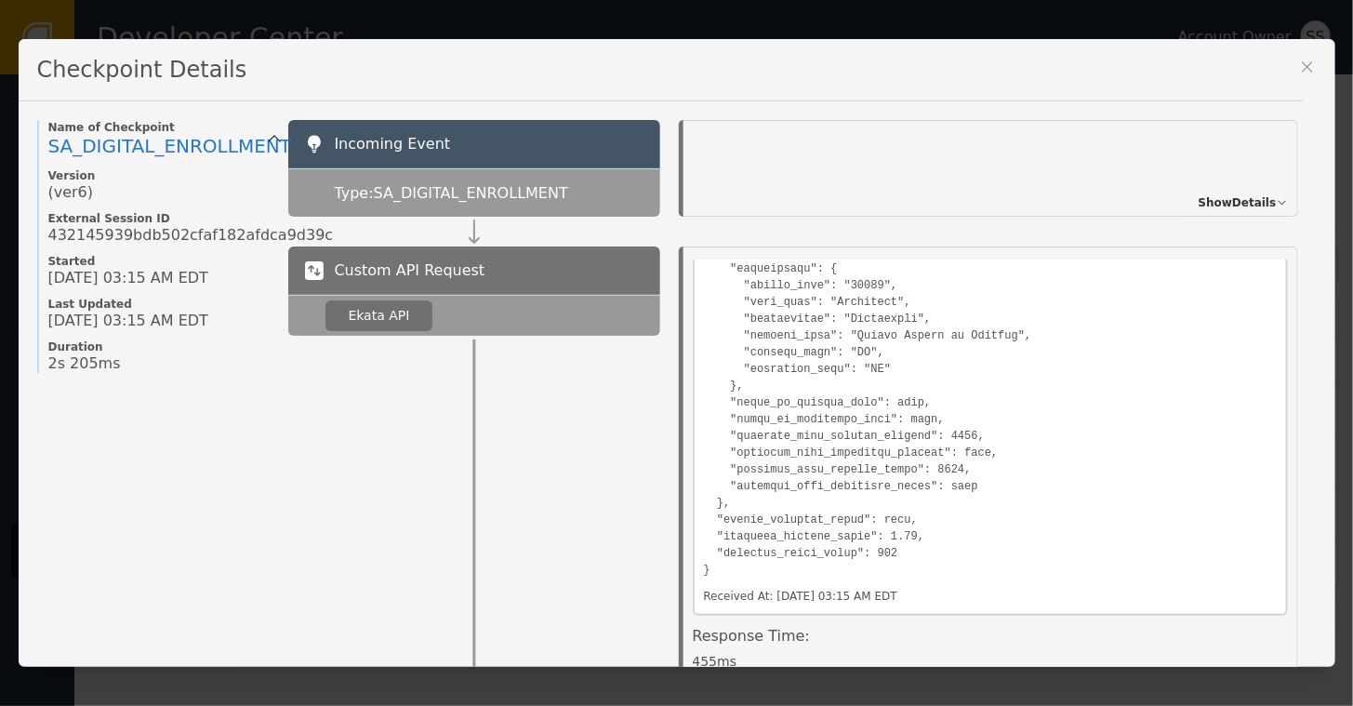
click at [1305, 66] on icon at bounding box center [1307, 67] width 10 height 10
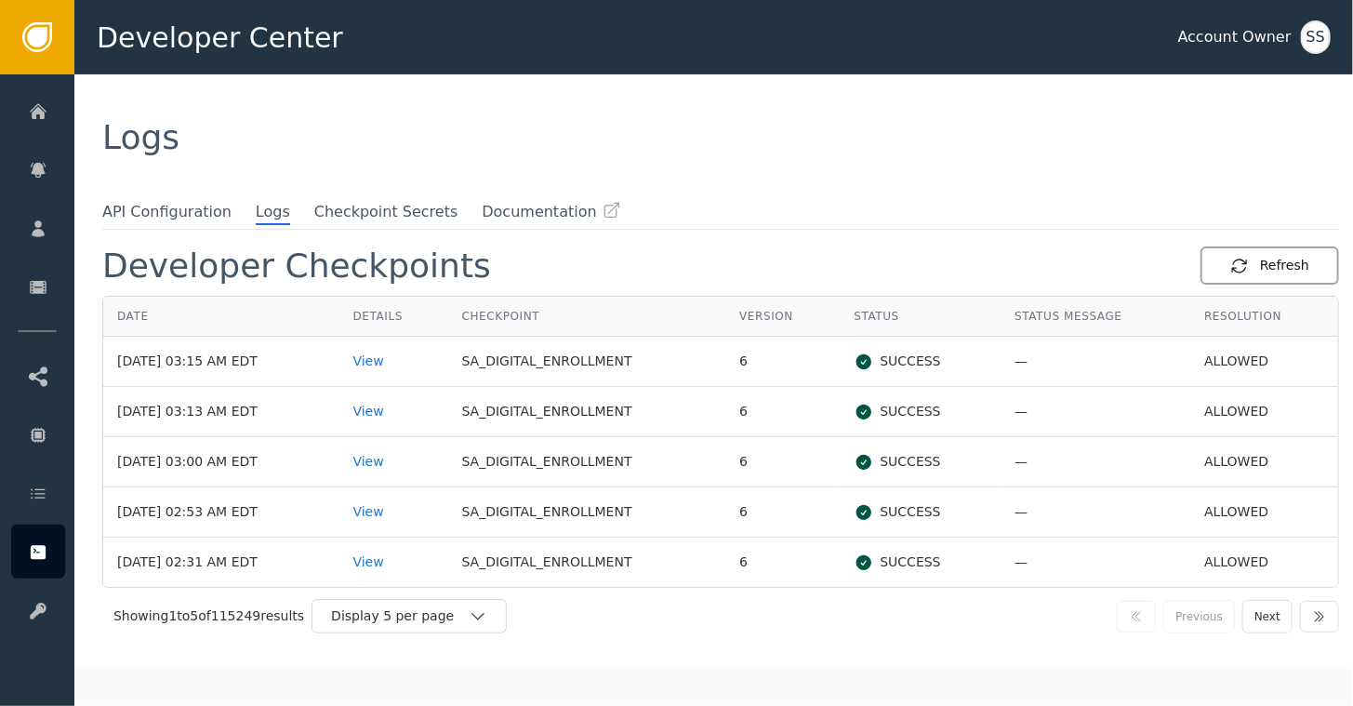
click at [1270, 269] on div "Refresh" at bounding box center [1269, 266] width 79 height 20
